Goal: Transaction & Acquisition: Purchase product/service

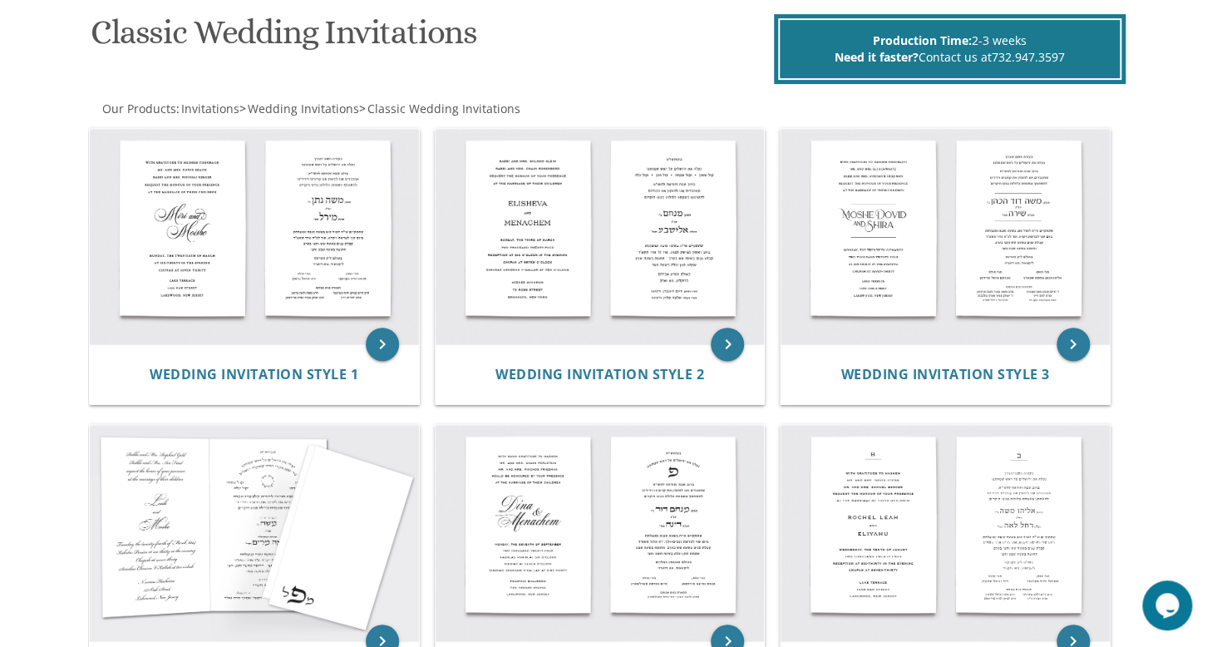
scroll to position [242, 0]
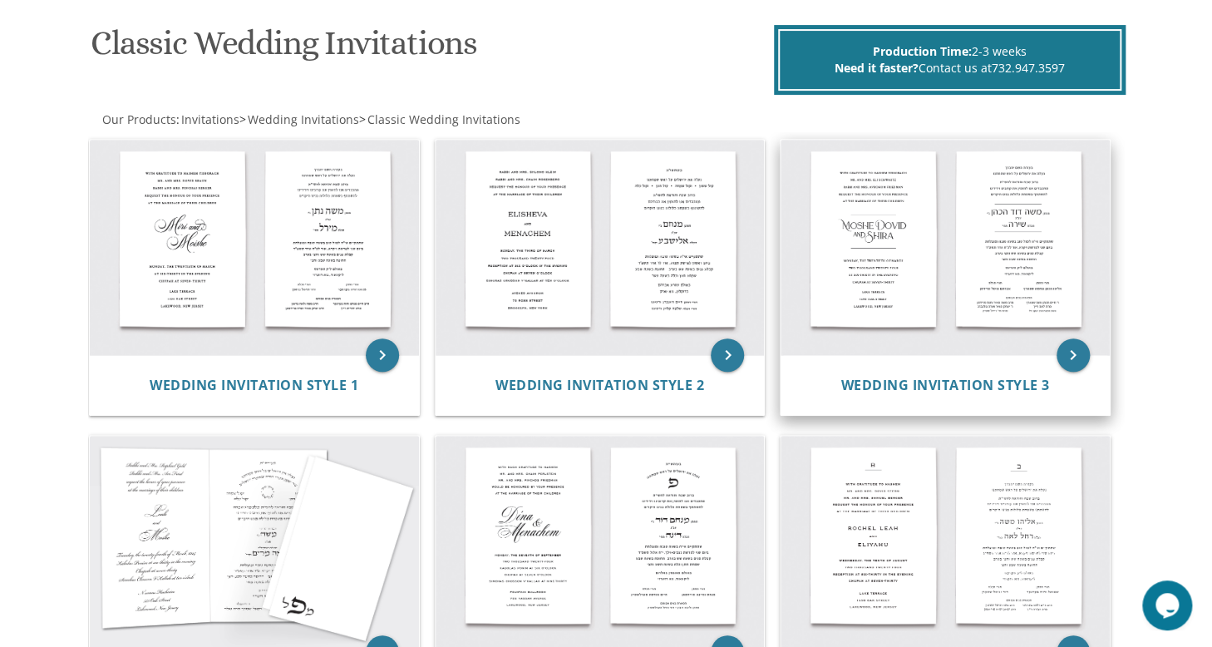
click at [912, 213] on img at bounding box center [945, 248] width 329 height 216
click at [918, 290] on img at bounding box center [945, 248] width 329 height 216
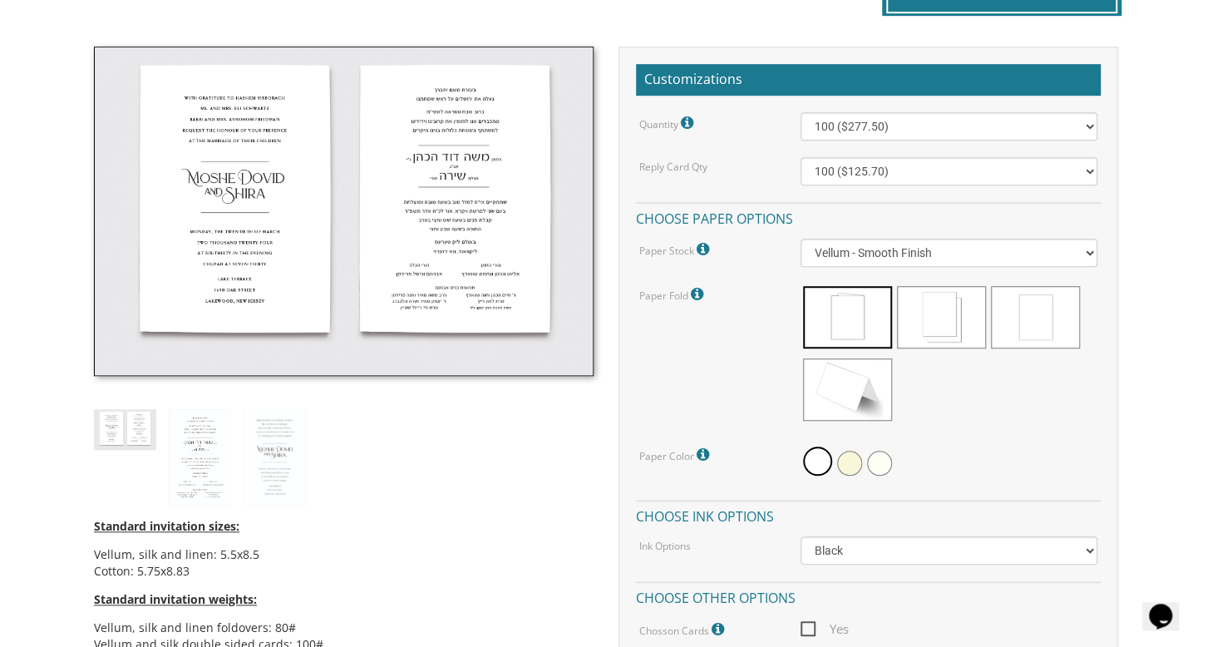
scroll to position [465, 0]
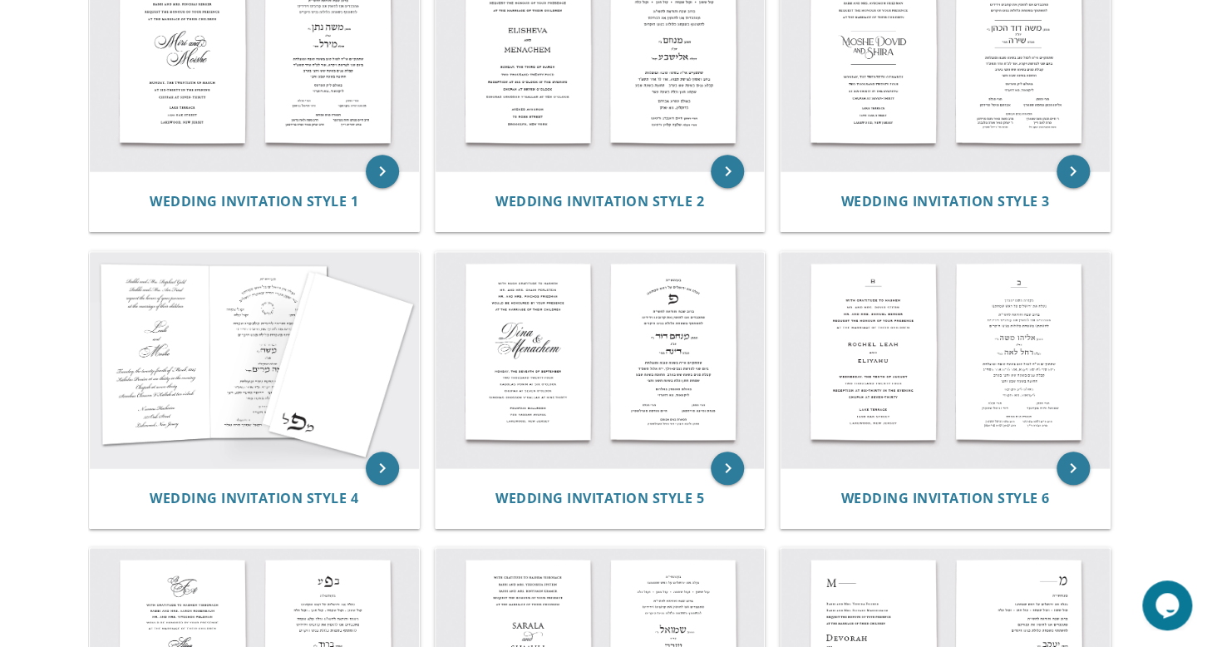
scroll to position [420, 0]
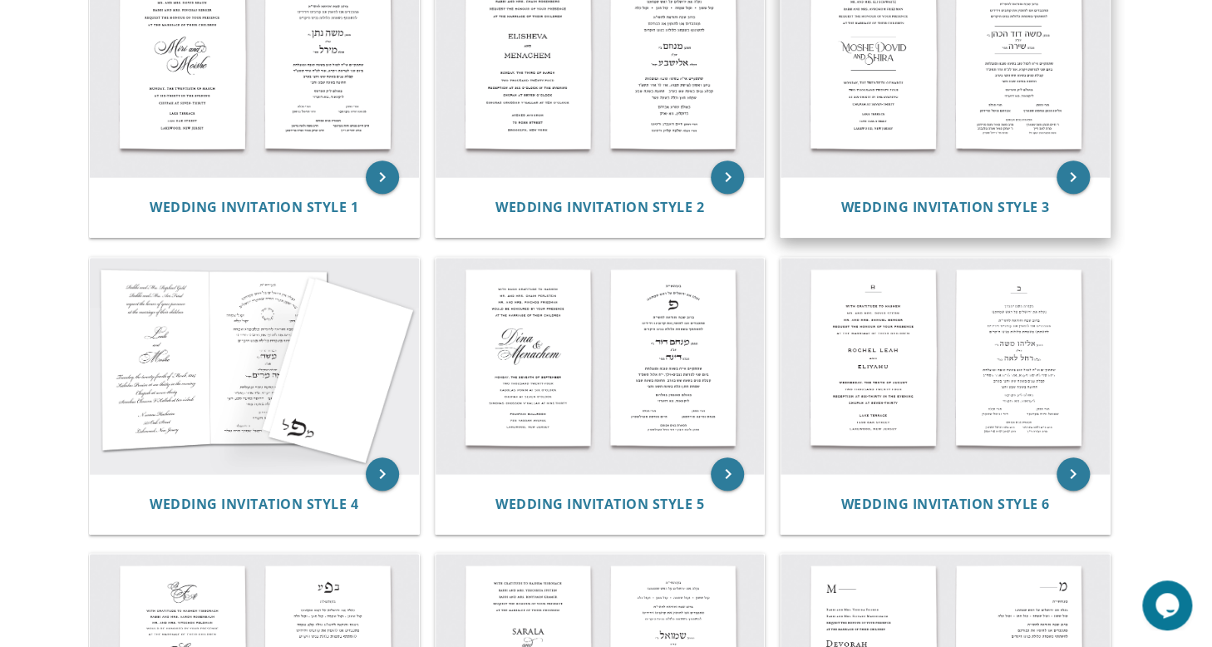
click at [968, 115] on img at bounding box center [945, 70] width 329 height 216
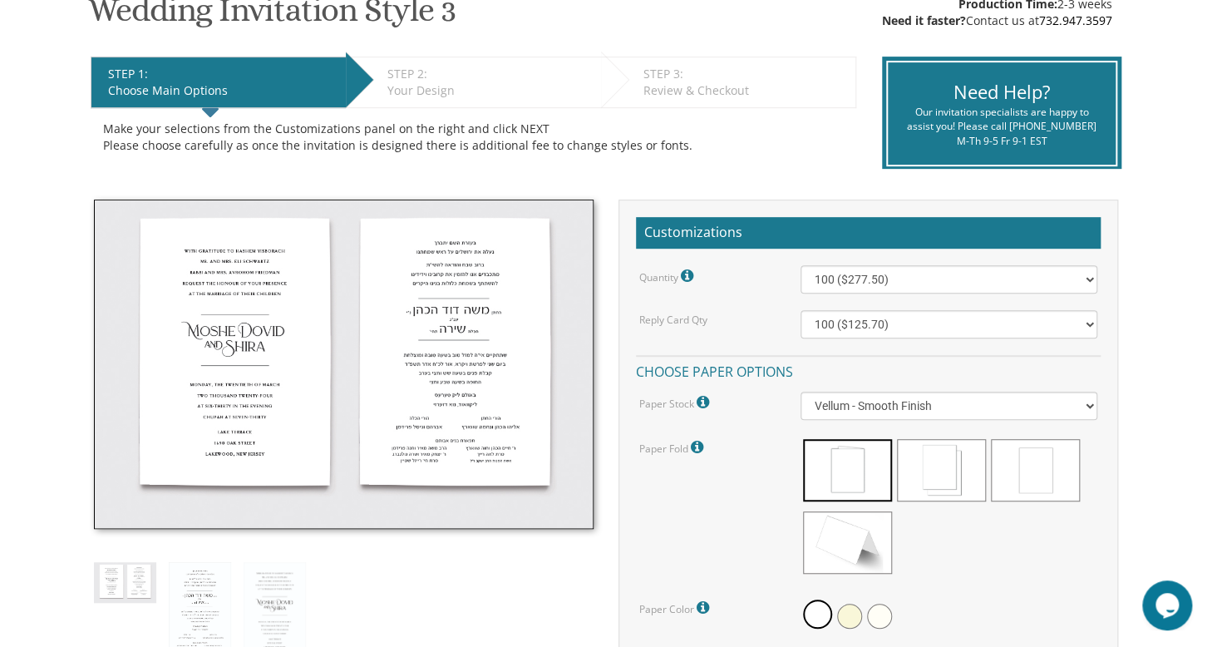
scroll to position [311, 0]
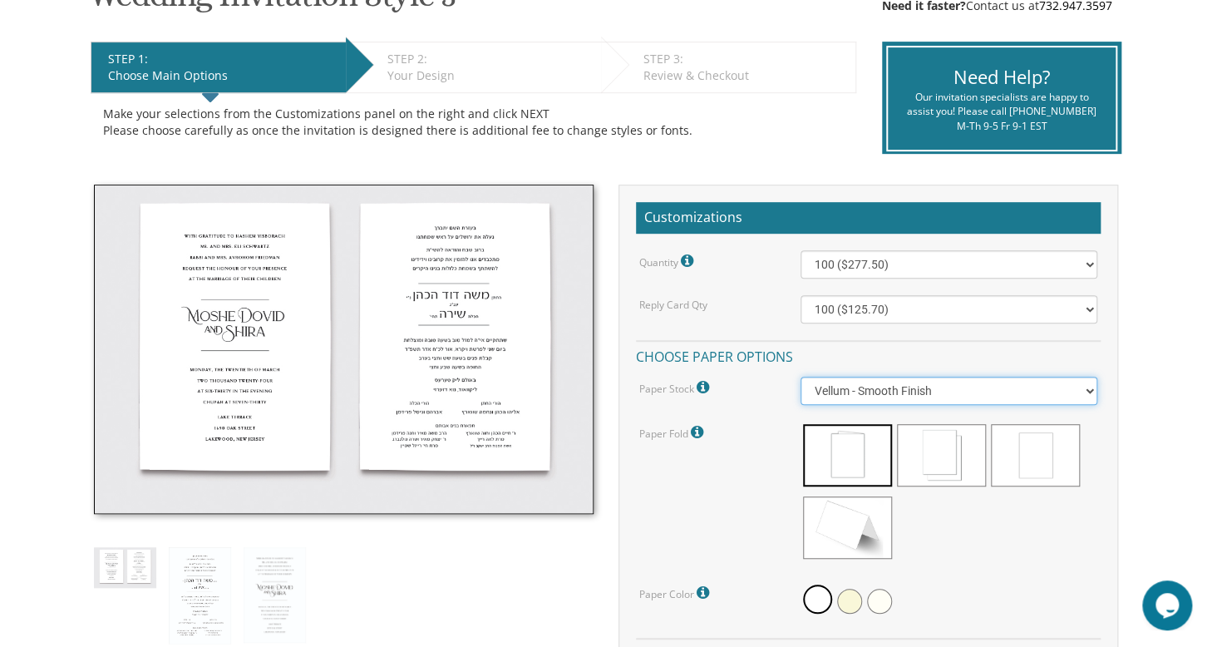
click at [894, 385] on select "Vellum - Smooth Finish Linen - Subtle Embossed Crosshatch Texture Silk - Soft, …" at bounding box center [949, 391] width 298 height 28
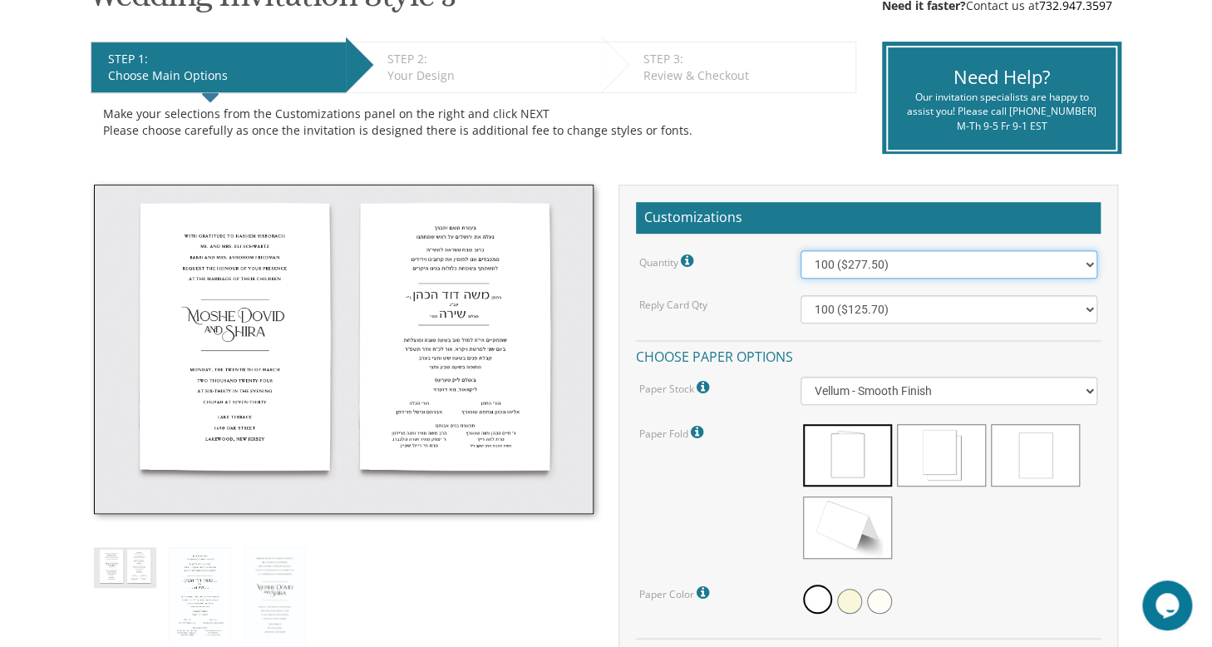
click at [1086, 262] on select "100 ($277.50) 200 ($330.45) 300 ($380.65) 400 ($432.70) 500 ($482.10) 600 ($534…" at bounding box center [949, 264] width 298 height 28
select select "600"
click at [800, 250] on select "100 ($277.50) 200 ($330.45) 300 ($380.65) 400 ($432.70) 500 ($482.10) 600 ($534…" at bounding box center [949, 264] width 298 height 28
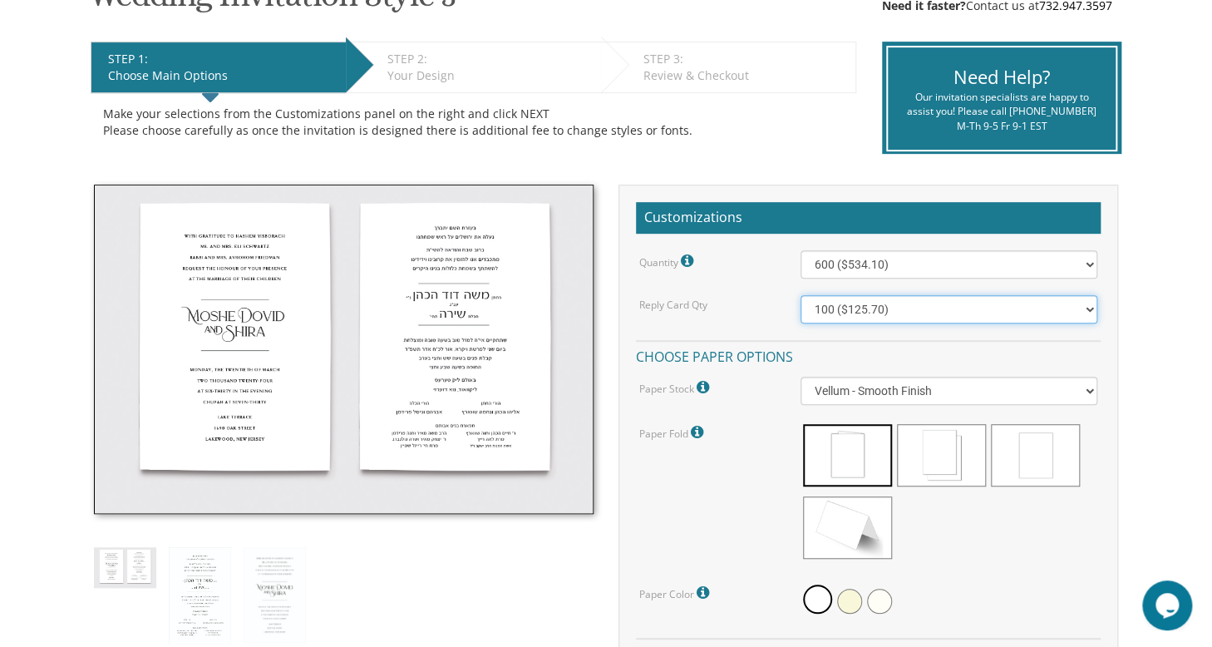
click at [983, 307] on select "100 ($125.70) 200 ($150.60) 300 ($177.95) 400 ($270.70) 500 ($225.30) 600 ($249…" at bounding box center [949, 309] width 298 height 28
select select "600"
click at [800, 295] on select "100 ($125.70) 200 ($150.60) 300 ($177.95) 400 ($270.70) 500 ($225.30) 600 ($249…" at bounding box center [949, 309] width 298 height 28
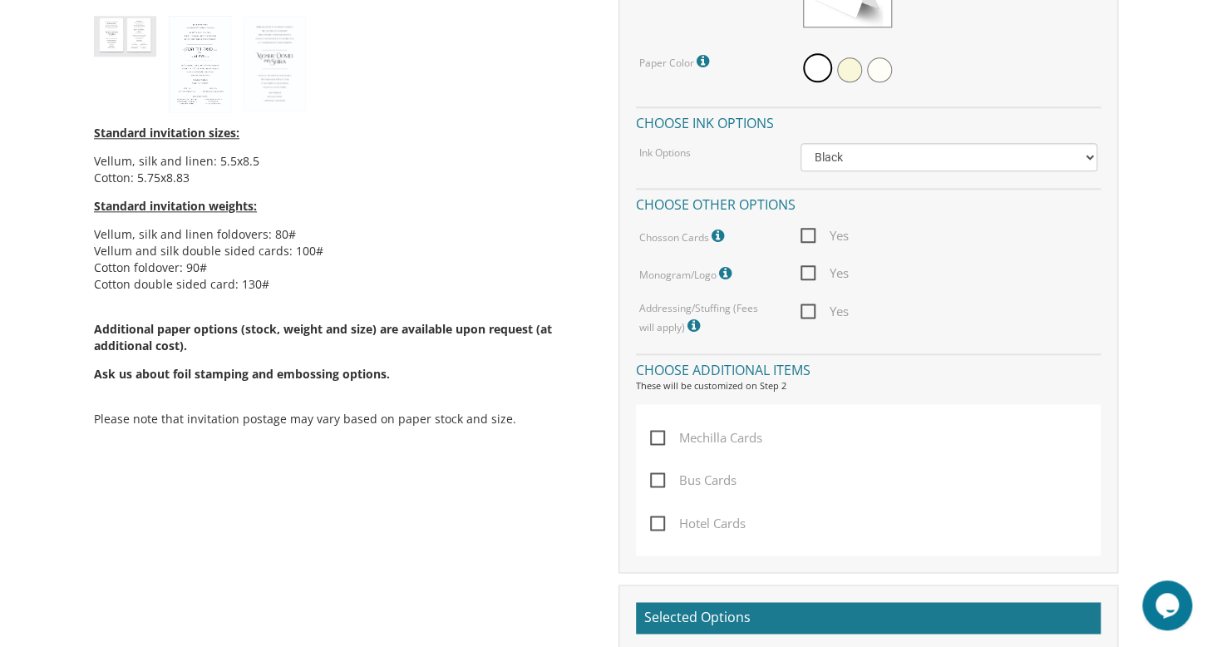
scroll to position [927, 0]
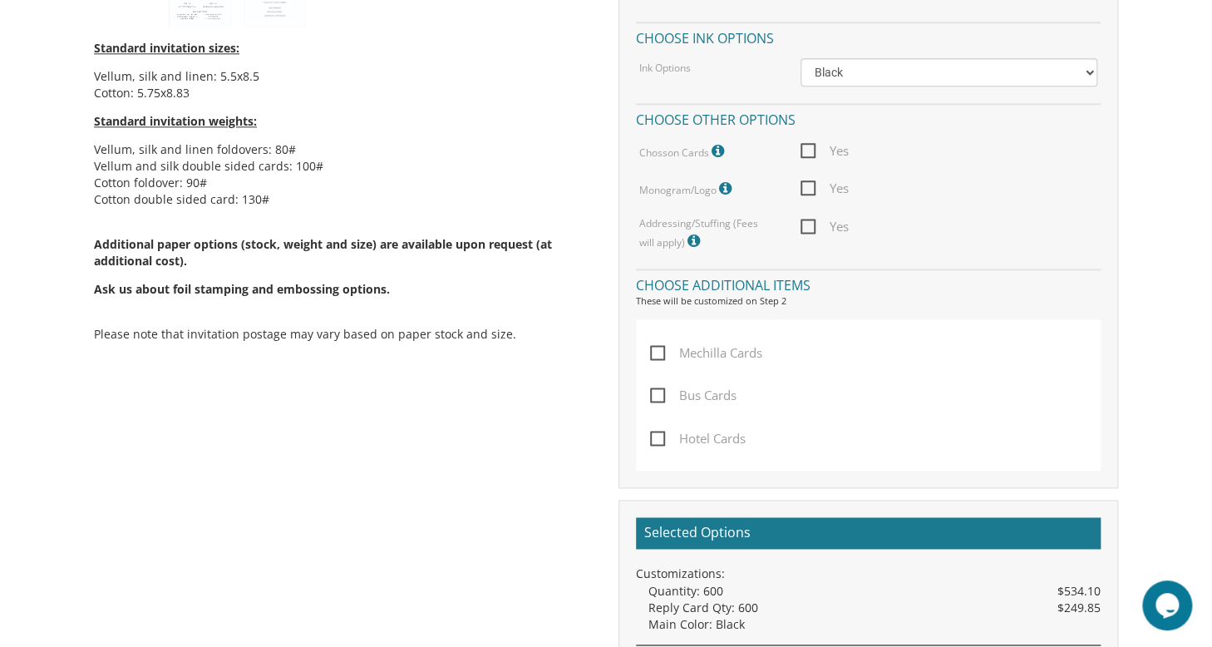
drag, startPoint x: 1210, startPoint y: 353, endPoint x: 1224, endPoint y: 326, distance: 30.5
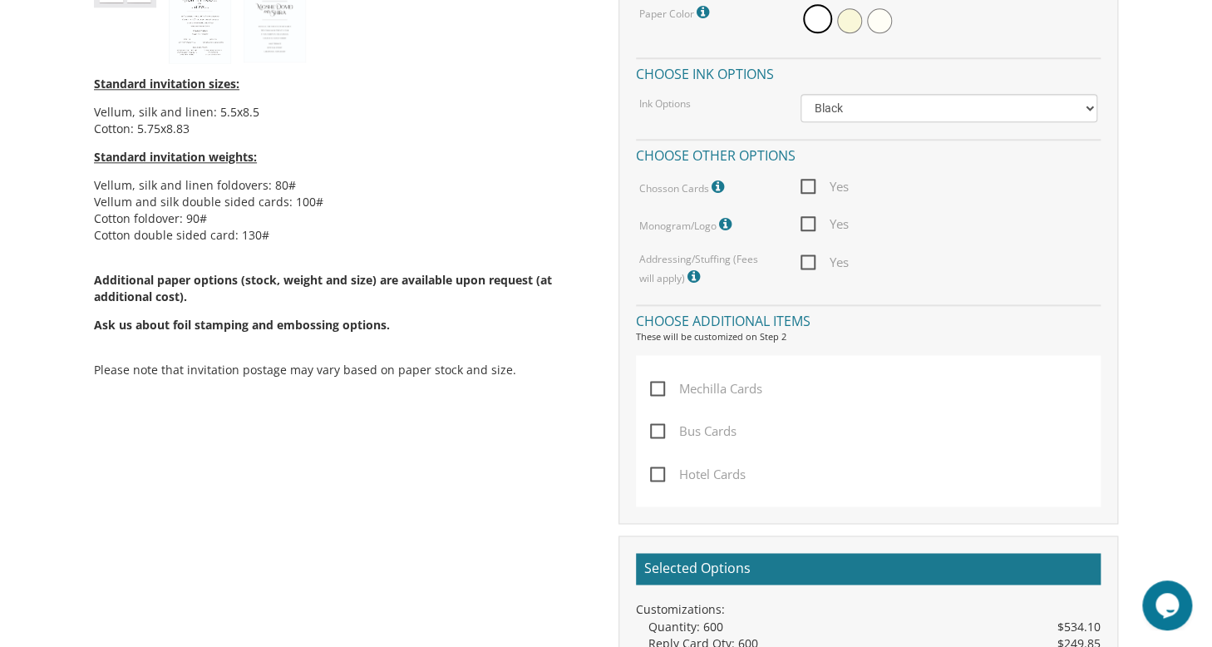
scroll to position [883, 0]
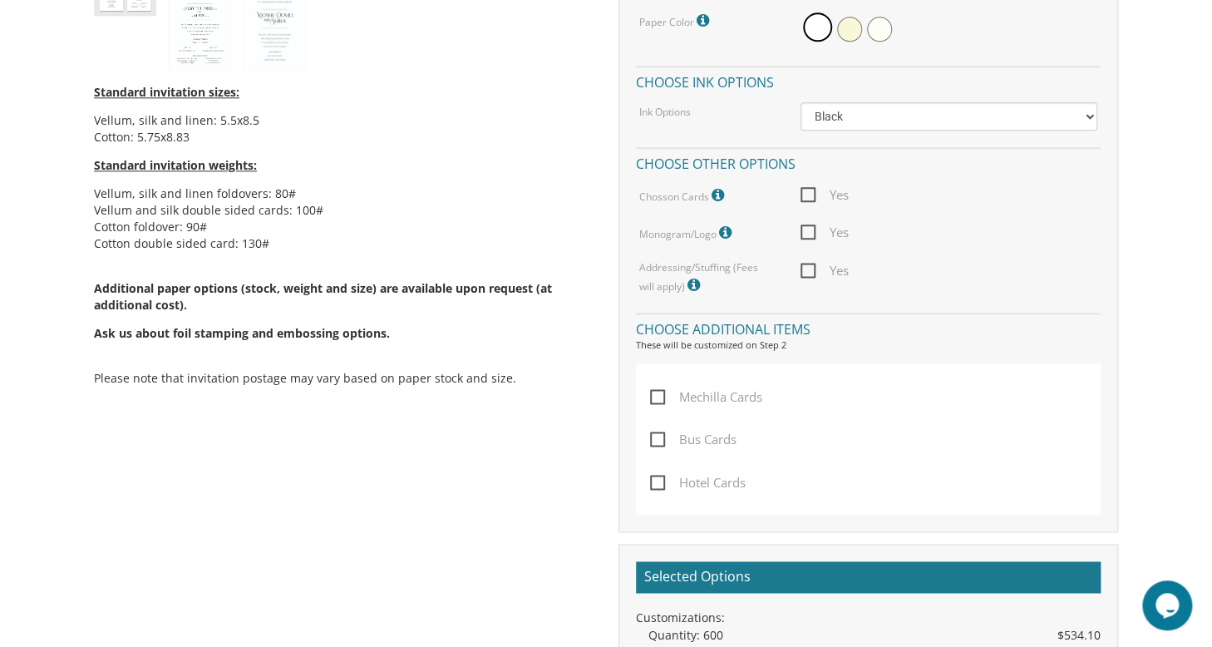
click at [808, 190] on span "Yes" at bounding box center [824, 195] width 48 height 21
click at [808, 190] on input "Yes" at bounding box center [805, 193] width 11 height 11
checkbox input "true"
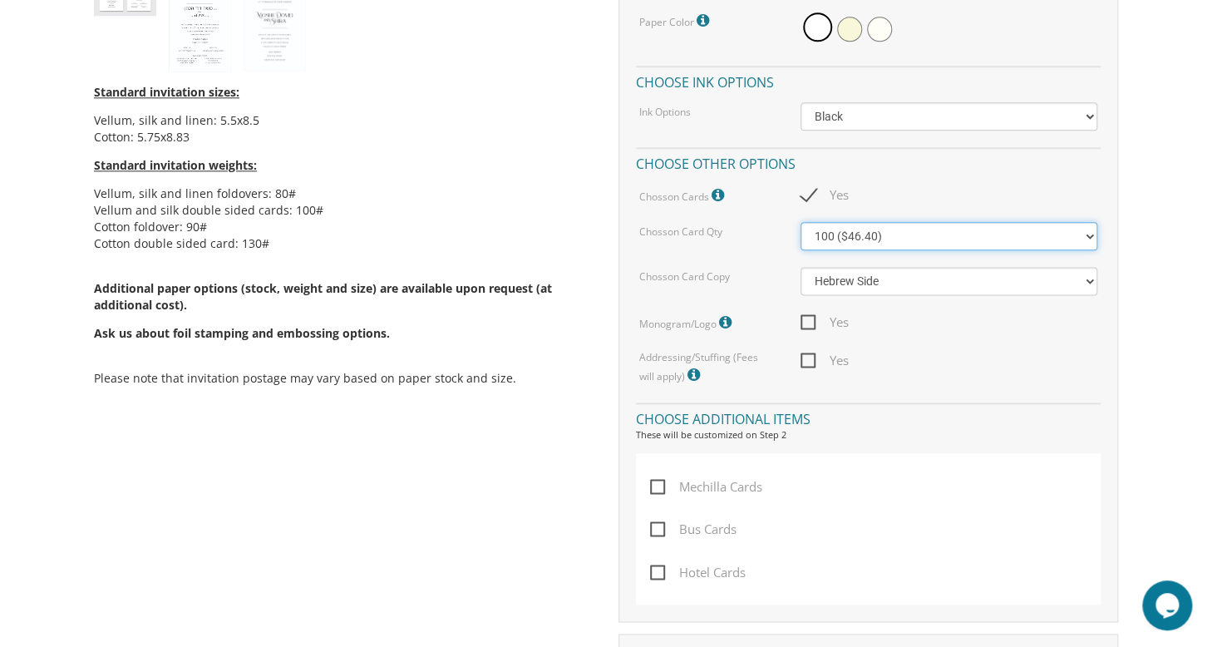
click at [908, 243] on select "100 ($46.40) 200 ($55.20) 300 ($61.85)" at bounding box center [949, 236] width 298 height 28
click at [800, 222] on select "100 ($46.40) 200 ($55.20) 300 ($61.85)" at bounding box center [949, 236] width 298 height 28
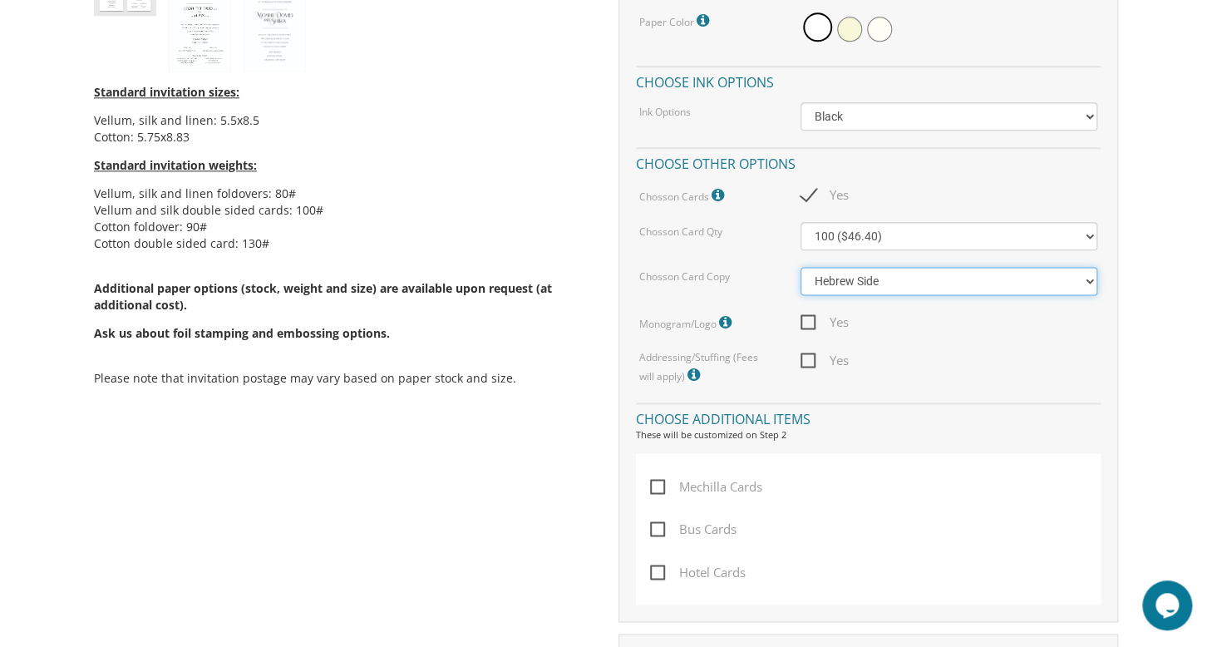
click at [981, 288] on select "Hebrew Side English Side" at bounding box center [949, 281] width 298 height 28
click at [934, 423] on h4 "Choose additional items" at bounding box center [868, 416] width 465 height 29
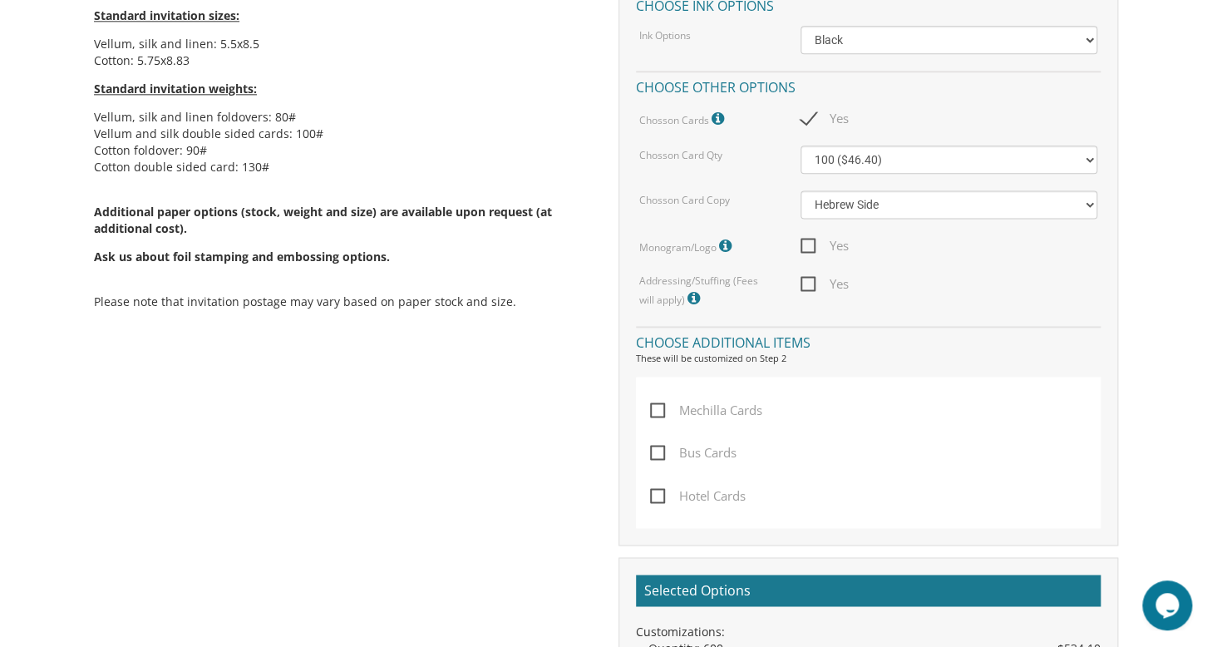
scroll to position [987, 0]
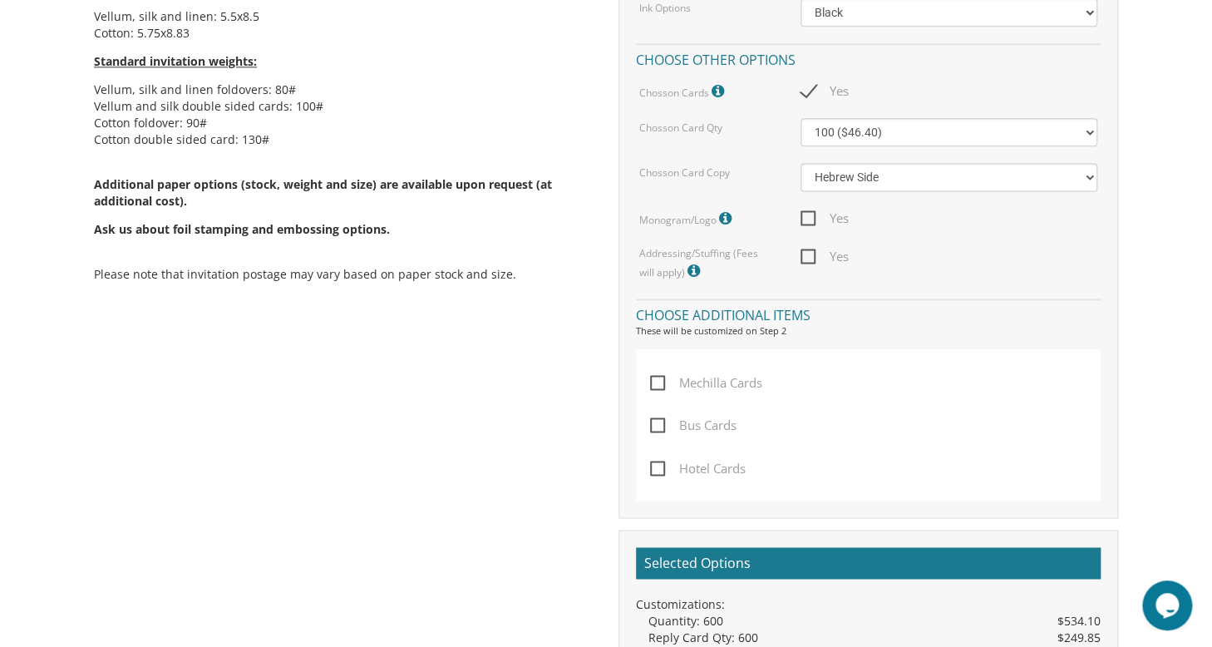
click at [814, 259] on span "Yes" at bounding box center [824, 256] width 48 height 21
click at [811, 259] on input "Yes" at bounding box center [805, 254] width 11 height 11
click at [814, 259] on span "Yes" at bounding box center [824, 256] width 48 height 21
click at [811, 259] on input "Yes" at bounding box center [805, 254] width 11 height 11
checkbox input "false"
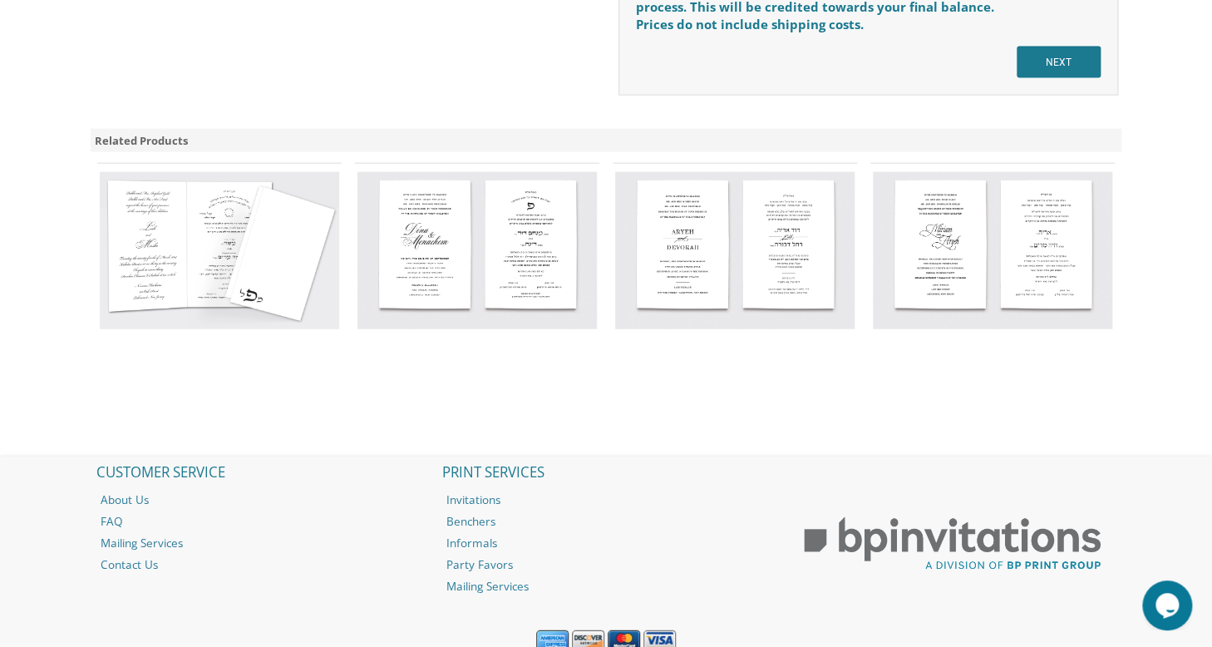
scroll to position [1764, 0]
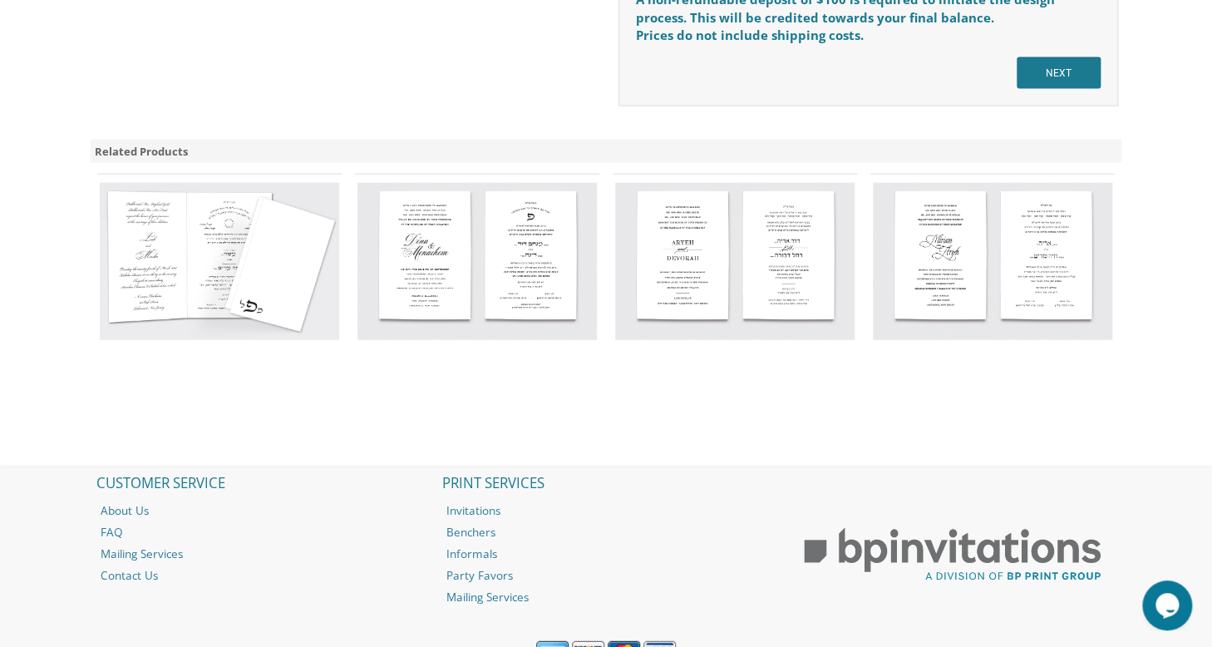
click at [954, 273] on img at bounding box center [992, 261] width 239 height 157
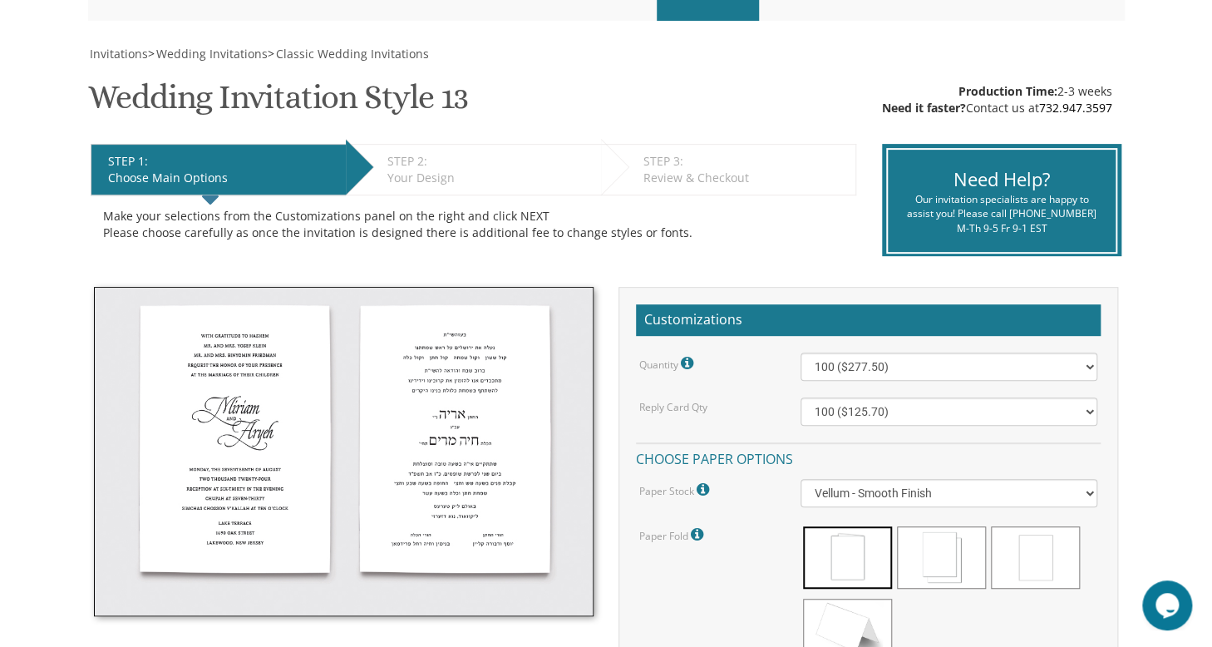
scroll to position [204, 0]
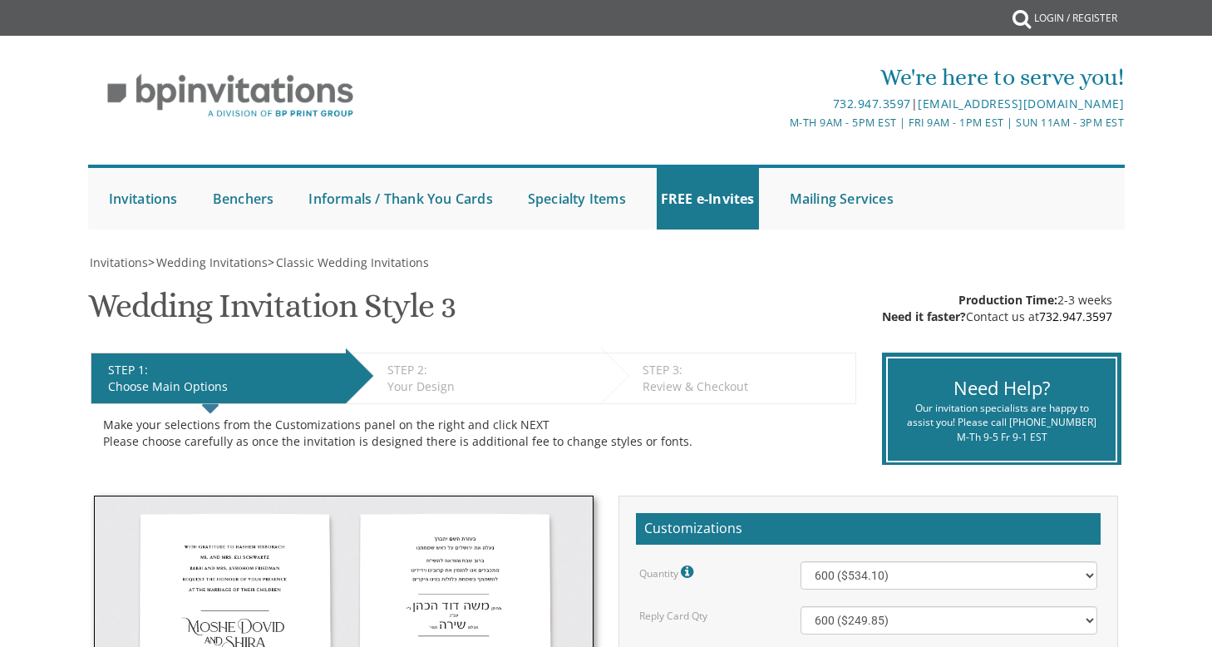
select select "600"
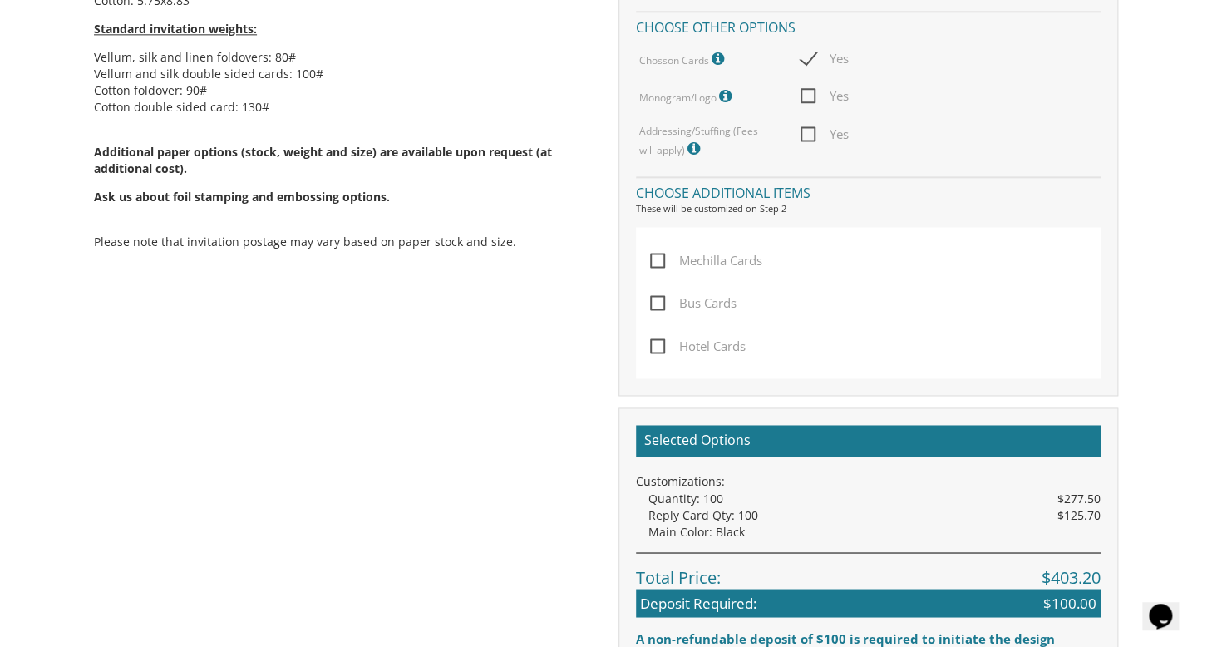
scroll to position [1011, 0]
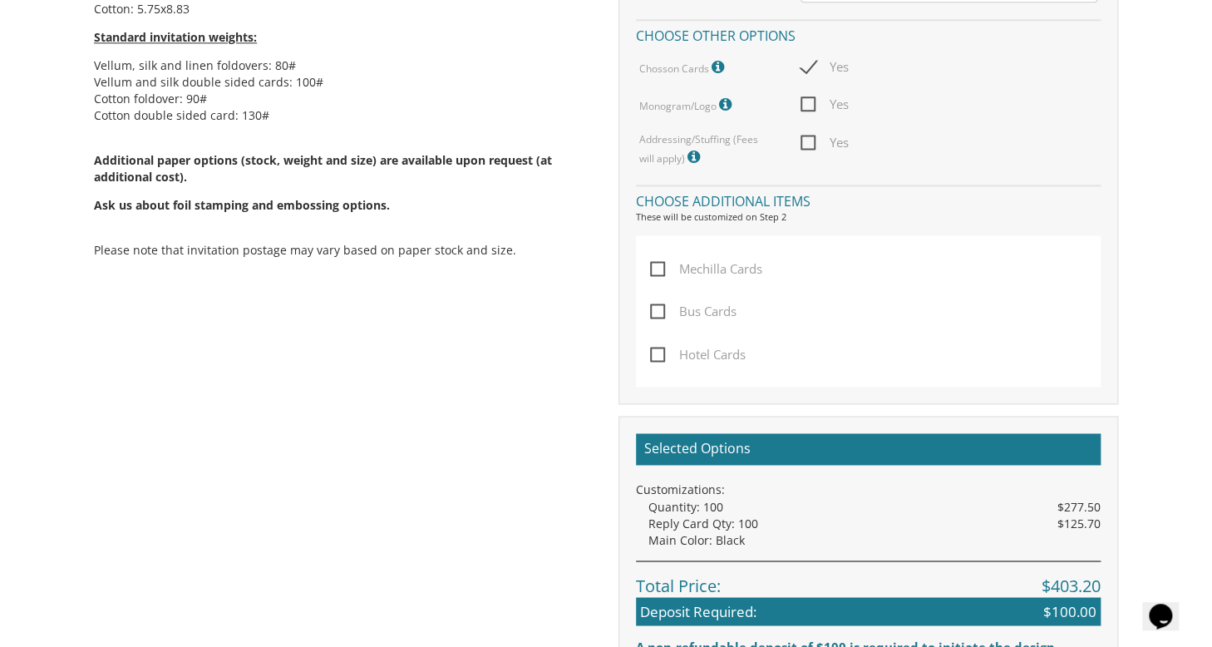
click at [653, 318] on span "Bus Cards" at bounding box center [693, 311] width 86 height 21
click at [653, 315] on input "Bus Cards" at bounding box center [655, 309] width 11 height 11
click at [653, 318] on span "Bus Cards" at bounding box center [693, 311] width 86 height 21
click at [653, 315] on input "Bus Cards" at bounding box center [655, 309] width 11 height 11
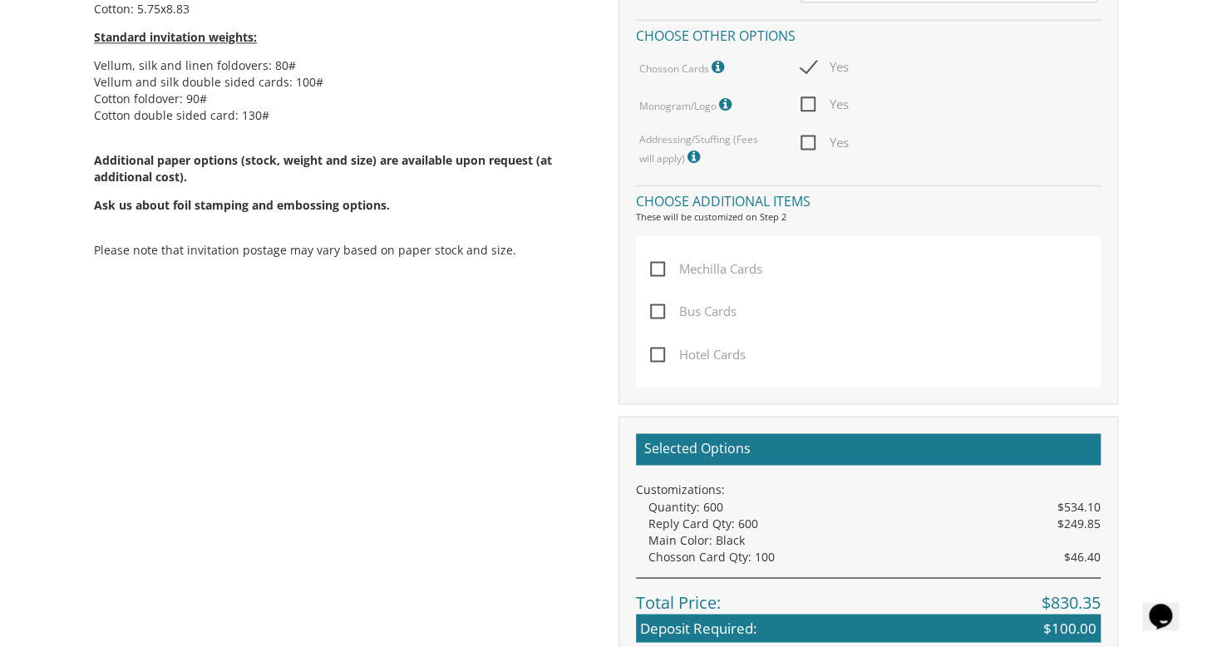
click at [653, 318] on span "Bus Cards" at bounding box center [693, 311] width 86 height 21
click at [653, 315] on input "Bus Cards" at bounding box center [655, 309] width 11 height 11
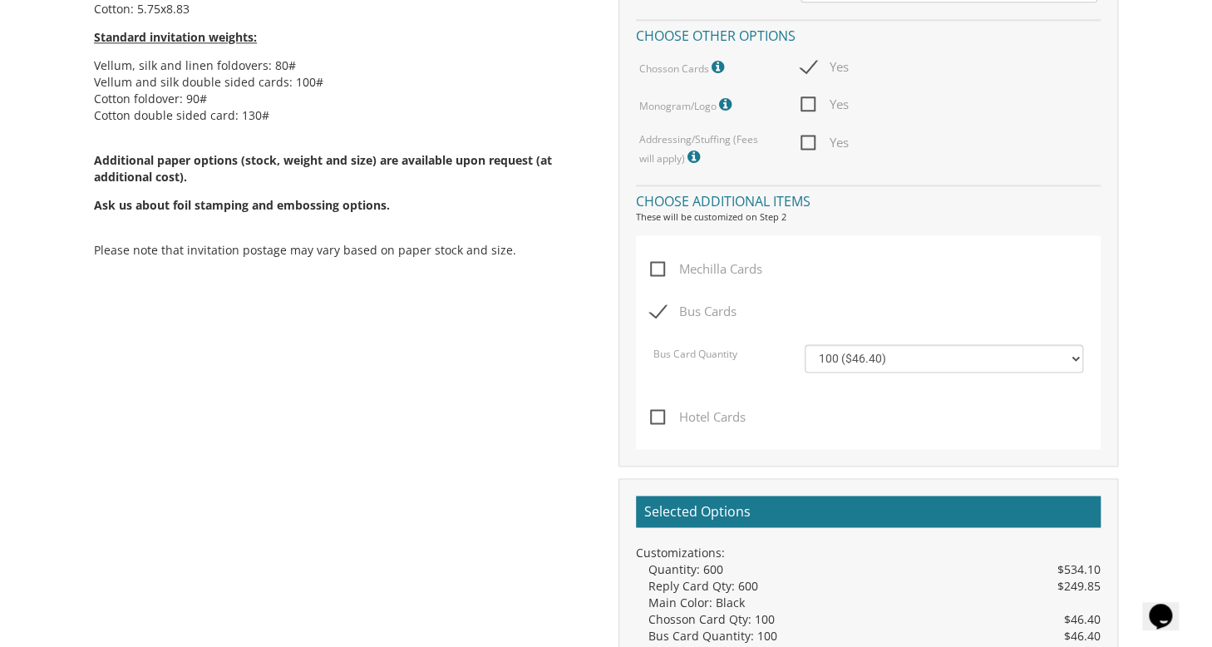
click at [653, 318] on span "Bus Cards" at bounding box center [693, 311] width 86 height 21
click at [653, 315] on input "Bus Cards" at bounding box center [655, 309] width 11 height 11
checkbox input "false"
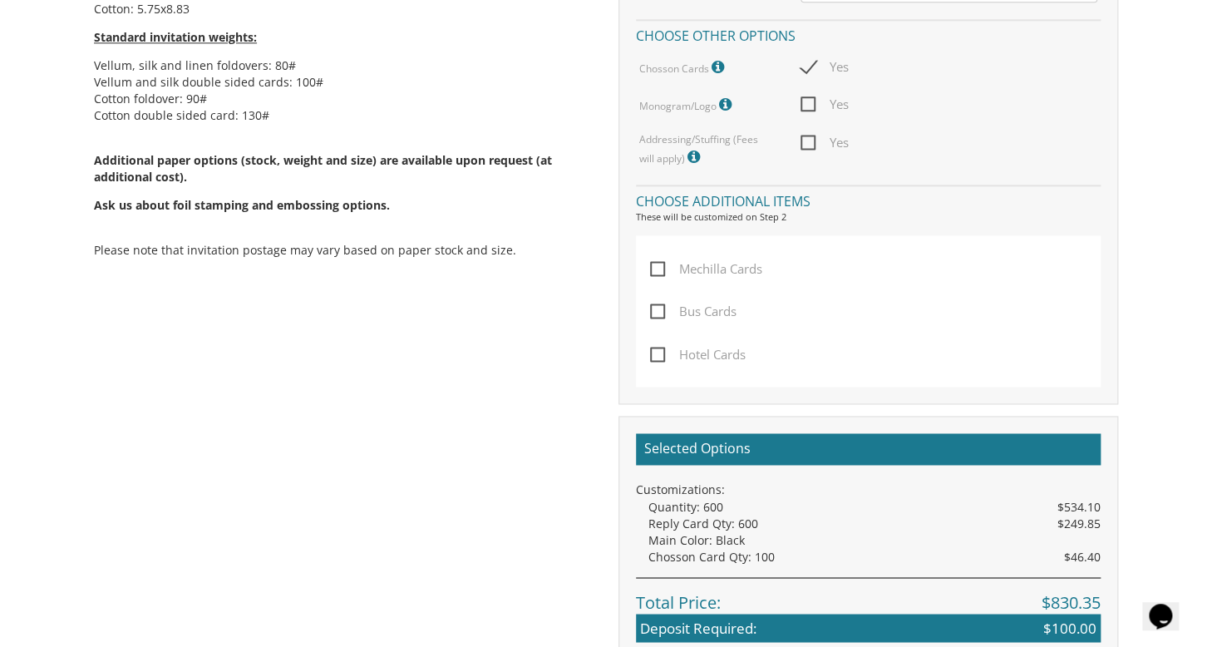
click at [661, 268] on span "Mechilla Cards" at bounding box center [706, 269] width 112 height 21
click at [661, 268] on input "Mechilla Cards" at bounding box center [655, 267] width 11 height 11
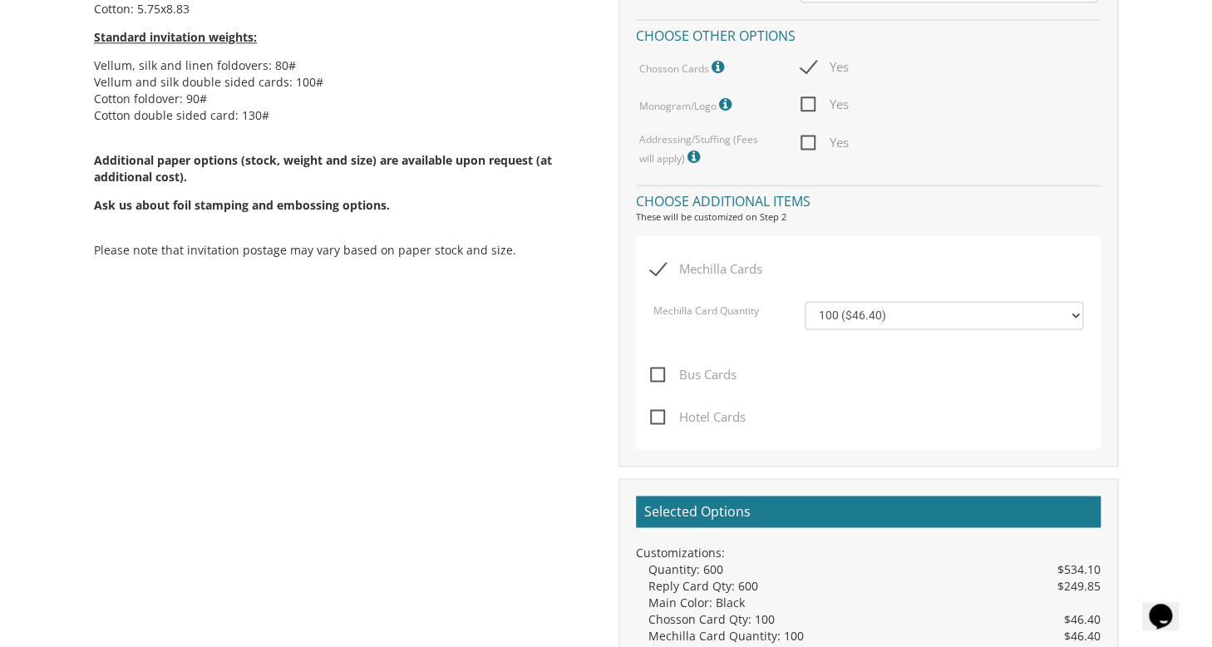
click at [661, 268] on span "Mechilla Cards" at bounding box center [706, 269] width 112 height 21
click at [661, 268] on input "Mechilla Cards" at bounding box center [655, 267] width 11 height 11
checkbox input "false"
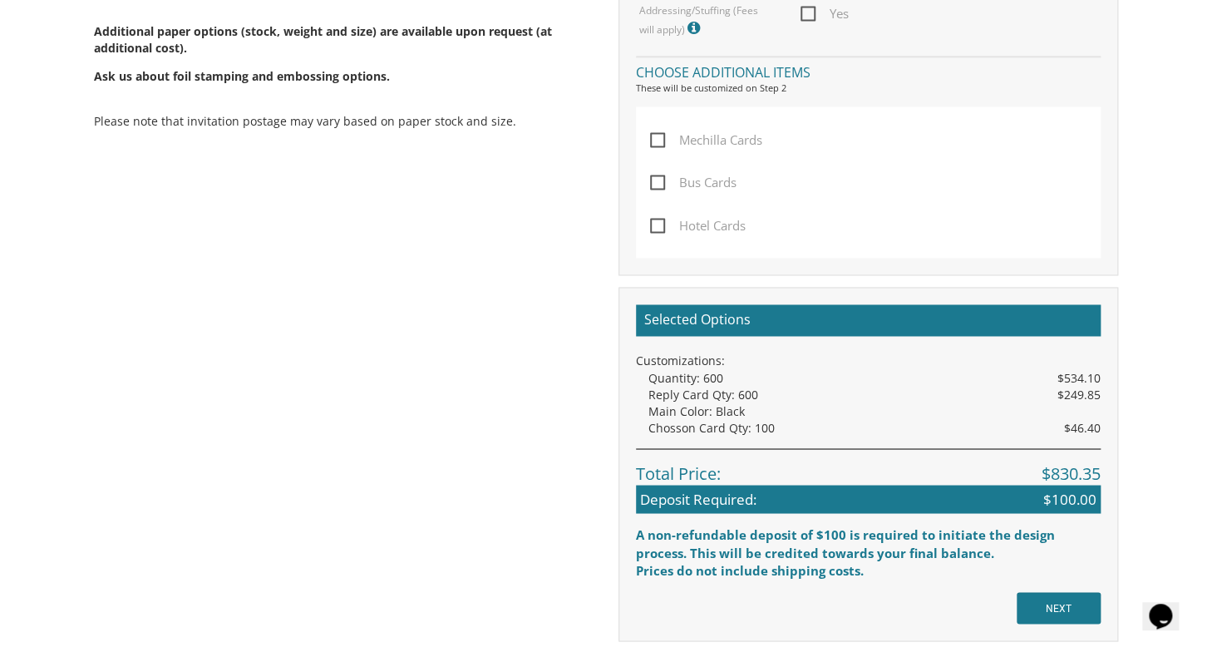
scroll to position [1302, 0]
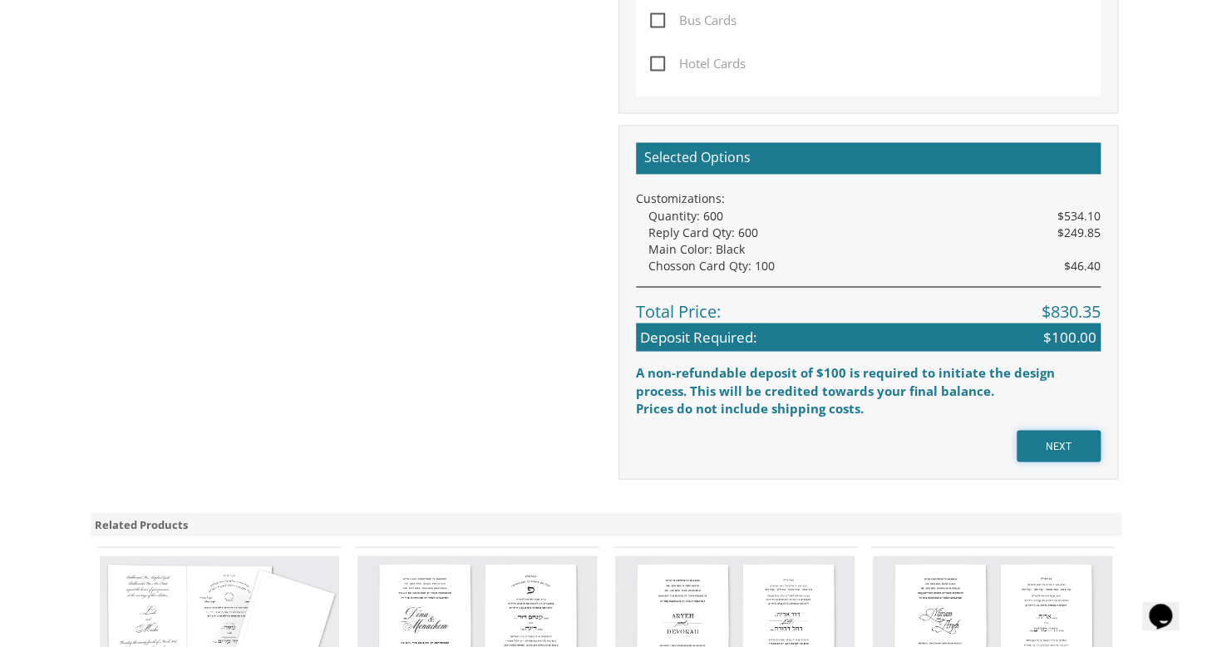
click at [1073, 431] on input "NEXT" at bounding box center [1059, 446] width 84 height 32
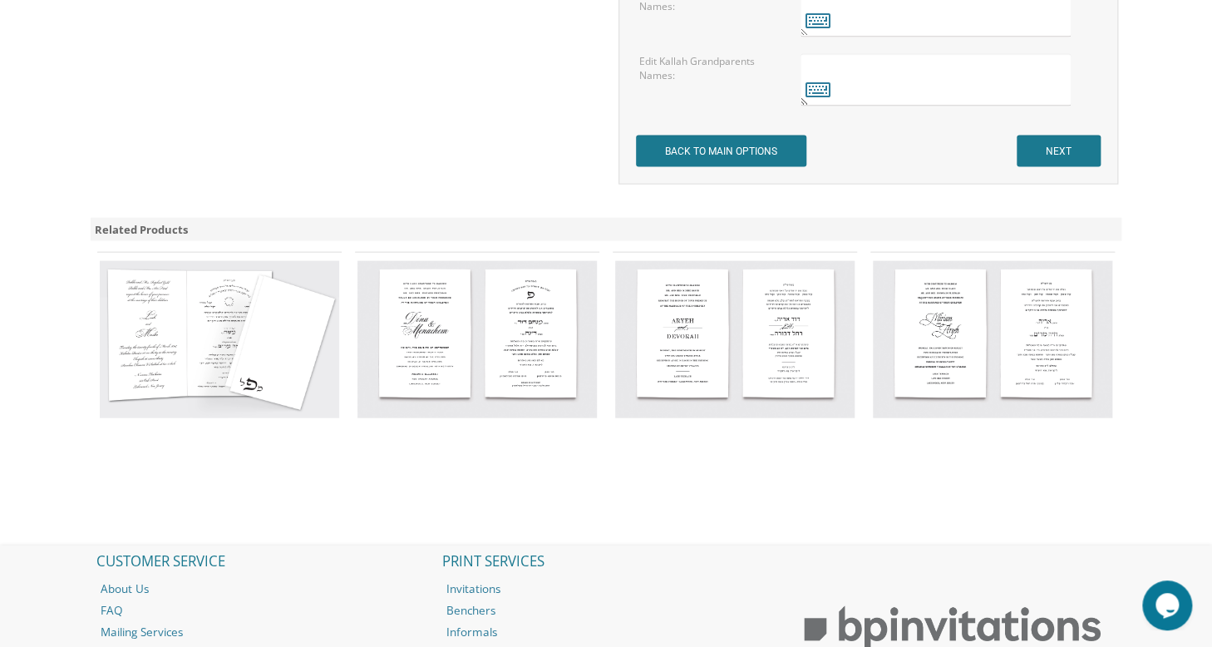
scroll to position [1703, 0]
